Goal: Find specific page/section: Find specific page/section

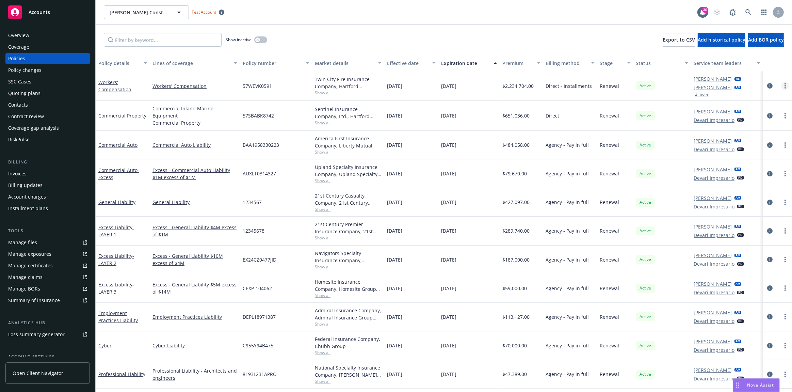
click at [781, 84] on link "more" at bounding box center [785, 86] width 8 height 8
click at [770, 68] on button "button" at bounding box center [777, 63] width 29 height 16
click at [784, 87] on circle "more" at bounding box center [784, 87] width 1 height 1
click at [784, 87] on icon "more" at bounding box center [784, 85] width 1 height 5
